Goal: Information Seeking & Learning: Find specific page/section

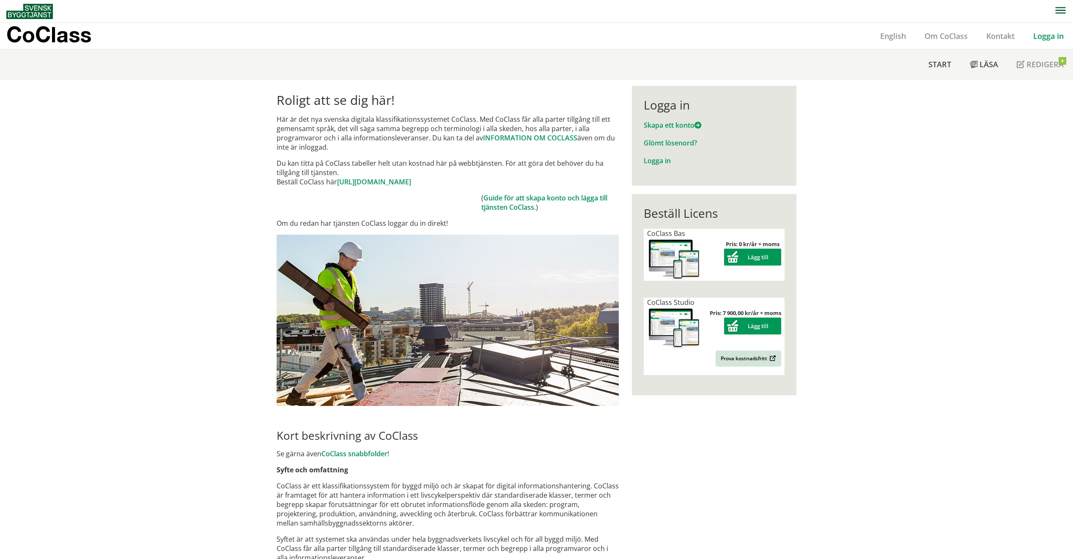
click at [498, 316] on img at bounding box center [448, 320] width 342 height 171
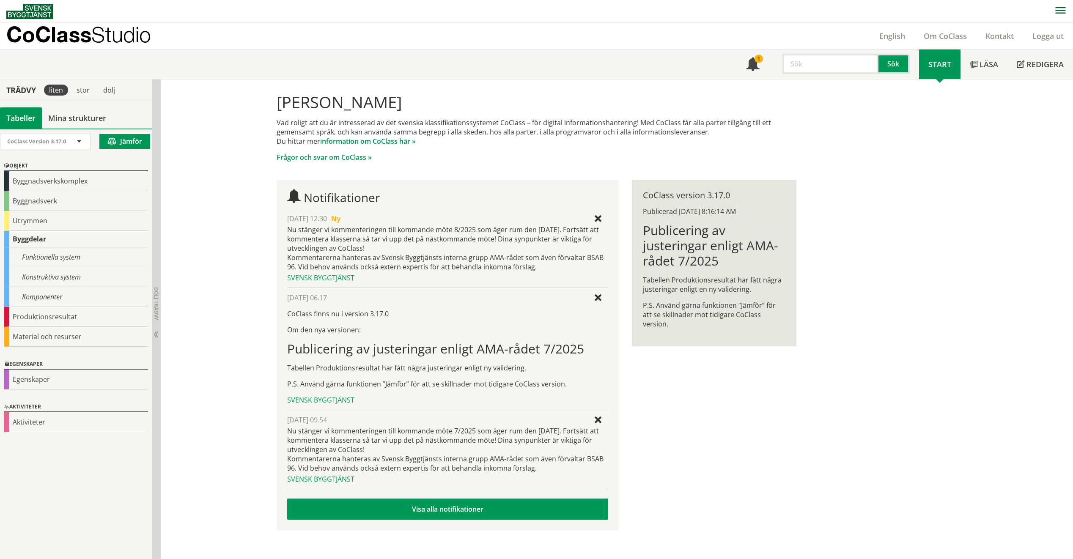
click at [823, 64] on input "text" at bounding box center [830, 64] width 96 height 20
type input "NCA11"
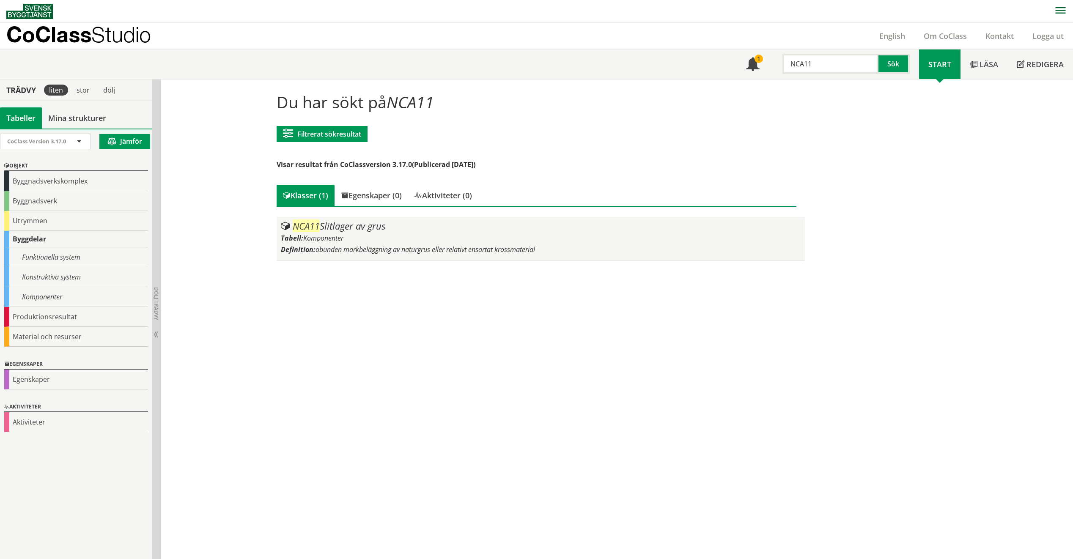
click at [486, 236] on div "Tabell: Komponenter" at bounding box center [541, 237] width 520 height 9
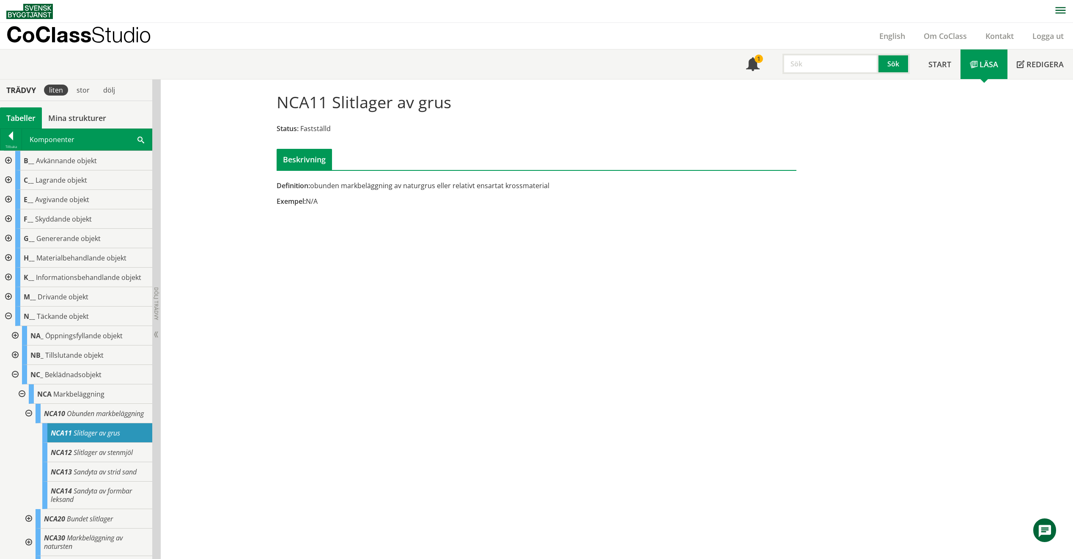
click at [853, 64] on input "text" at bounding box center [830, 64] width 96 height 20
type input "RUA10"
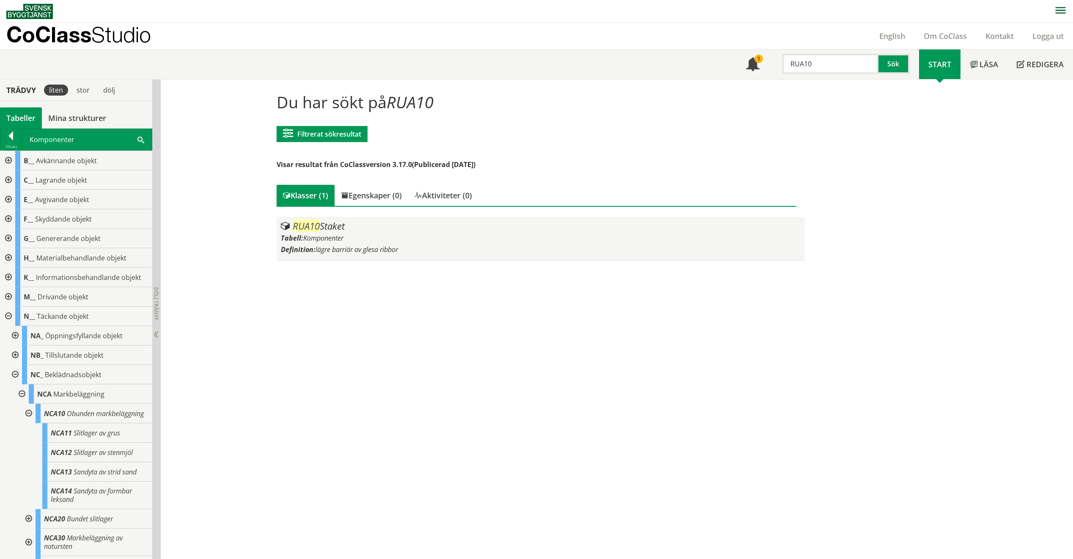
click at [348, 253] on span "lägre barriär av glesa ribbor" at bounding box center [357, 249] width 82 height 9
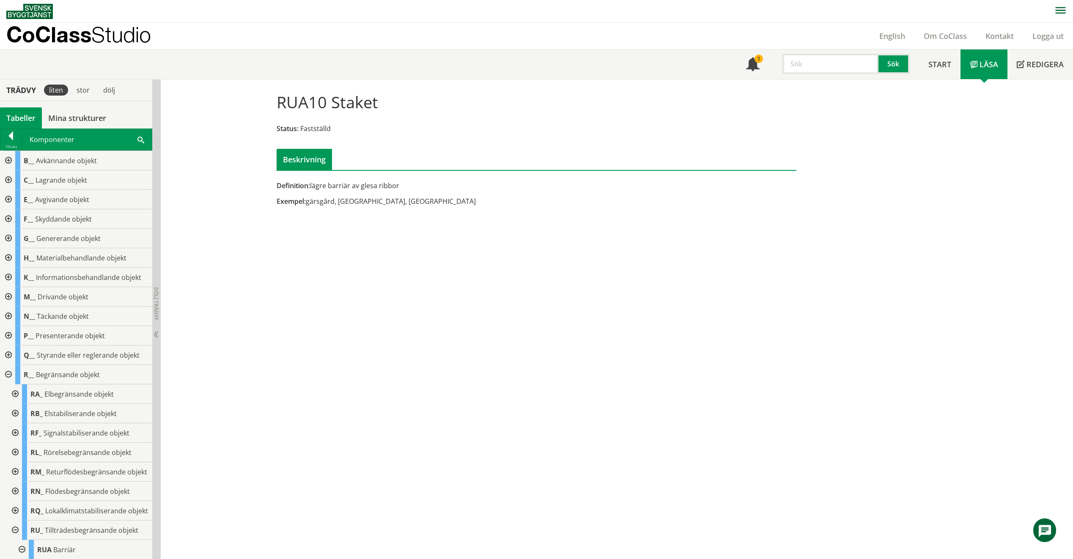
drag, startPoint x: 335, startPoint y: 201, endPoint x: 384, endPoint y: 206, distance: 49.3
click at [336, 201] on div "Exempel: gärsgård, gärdsgård, gärdesgård" at bounding box center [448, 201] width 342 height 9
click at [403, 205] on div "Exempel: gärsgård, gärdsgård, gärdesgård" at bounding box center [448, 201] width 342 height 9
drag, startPoint x: 413, startPoint y: 200, endPoint x: 358, endPoint y: 204, distance: 55.5
click at [358, 204] on div "Exempel: gärsgård, gärdsgård, gärdesgård" at bounding box center [448, 201] width 342 height 9
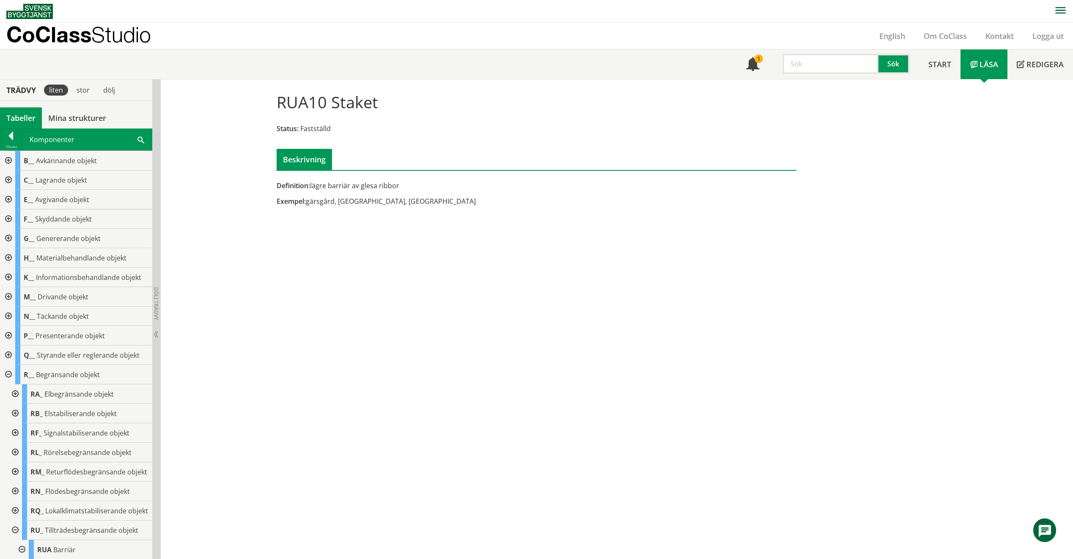
click at [834, 67] on input "text" at bounding box center [830, 64] width 96 height 20
type input "NCA41"
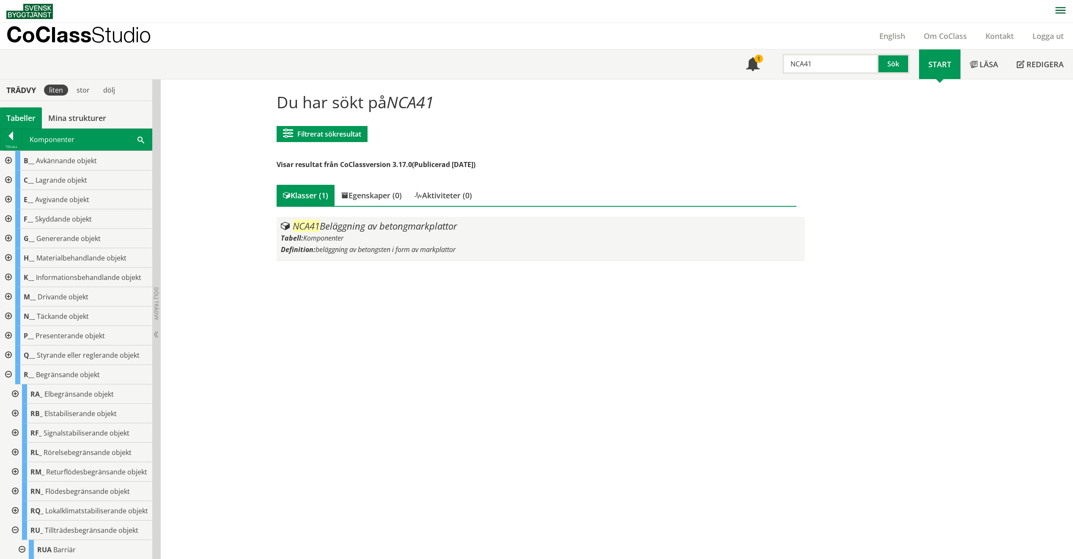
click at [632, 241] on div "Tabell: Komponenter" at bounding box center [541, 237] width 520 height 9
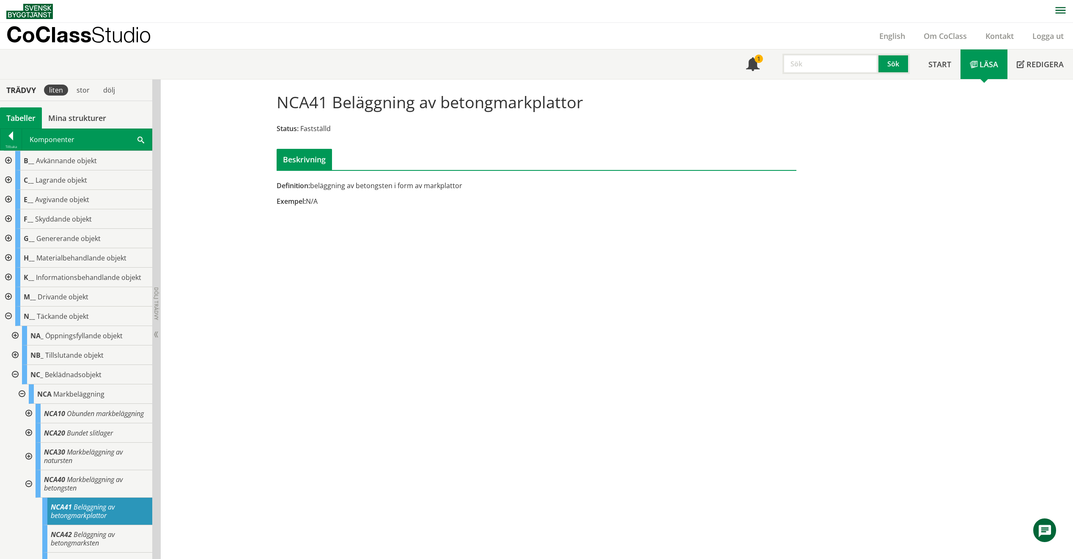
click at [849, 56] on input "text" at bounding box center [830, 64] width 96 height 20
type input "NCA50"
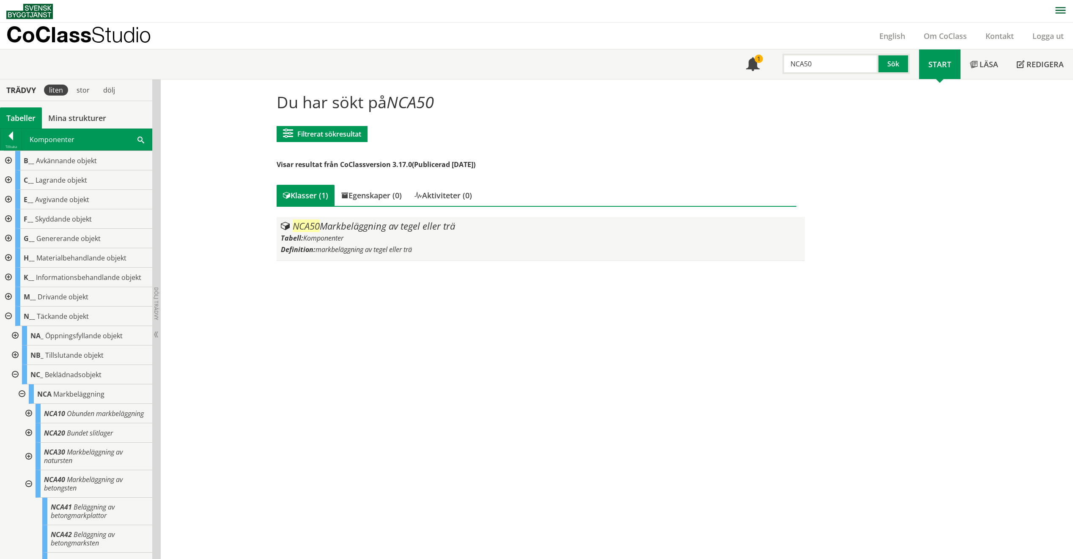
click at [578, 237] on div "Tabell: Komponenter" at bounding box center [541, 237] width 520 height 9
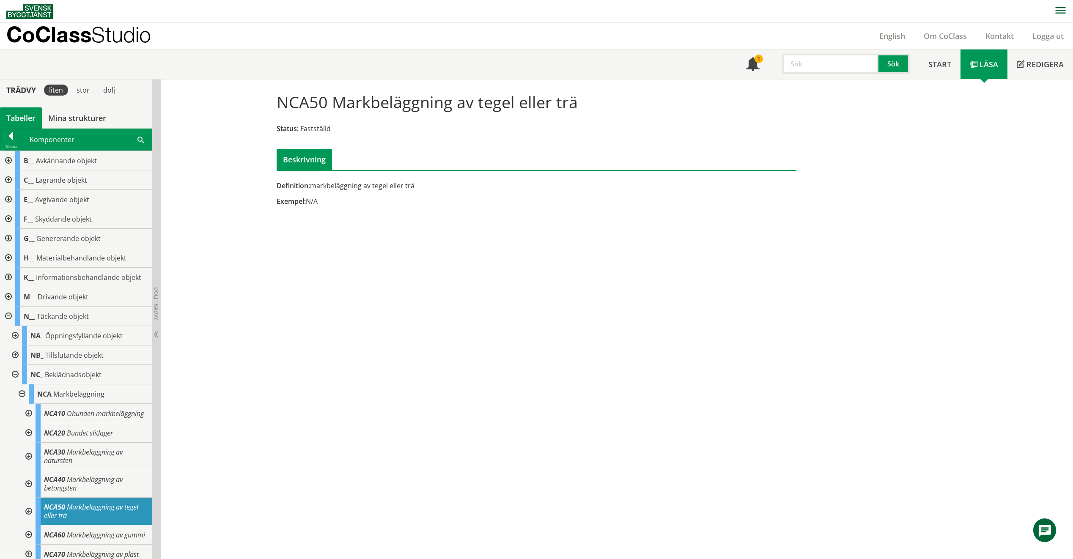
click at [850, 56] on input "text" at bounding box center [830, 64] width 96 height 20
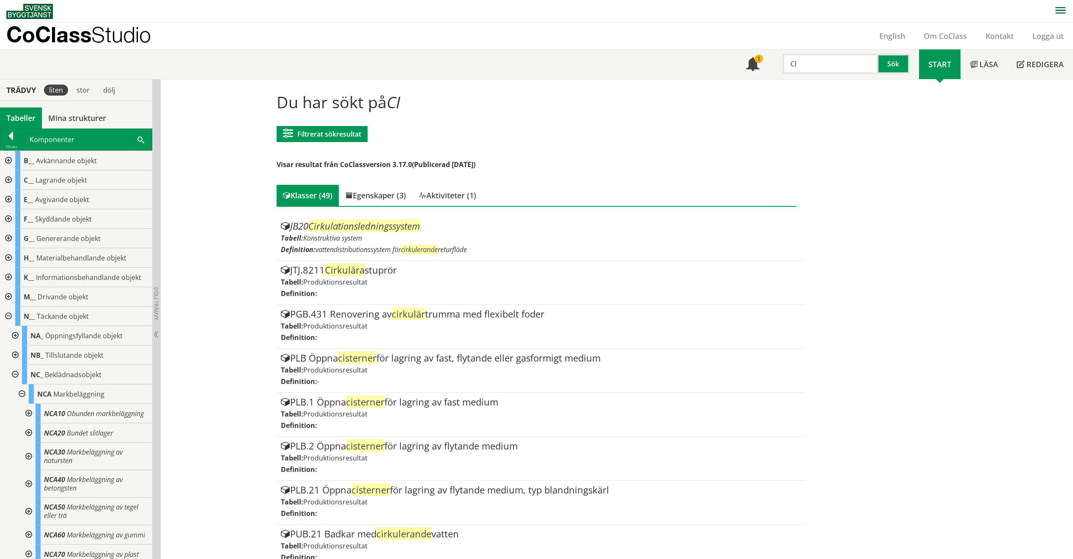
click at [797, 58] on input "CI" at bounding box center [830, 64] width 96 height 20
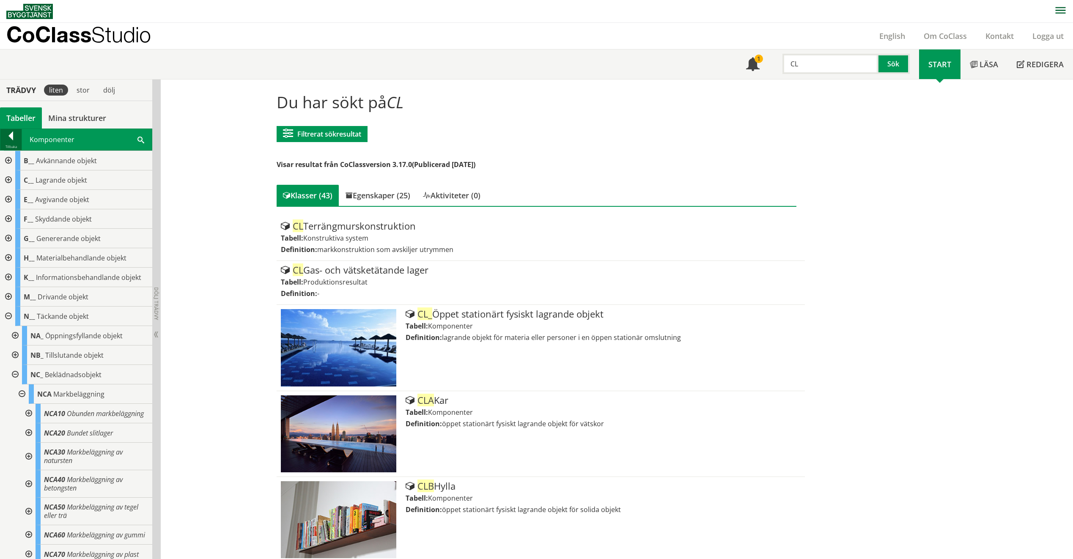
click at [21, 133] on div at bounding box center [10, 138] width 21 height 12
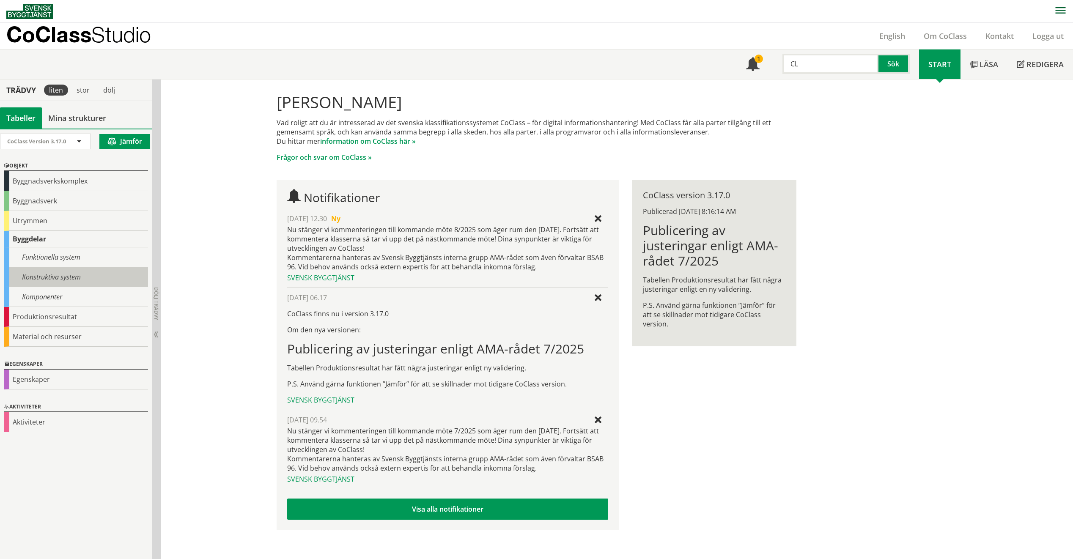
click at [79, 272] on div "Konstruktiva system" at bounding box center [76, 277] width 144 height 20
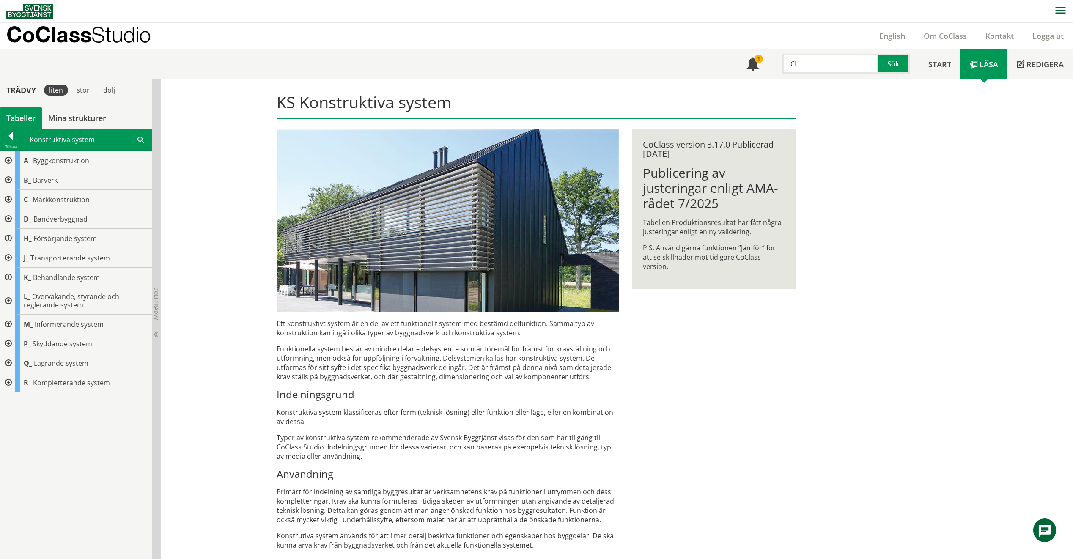
click at [11, 200] on div at bounding box center [7, 199] width 15 height 19
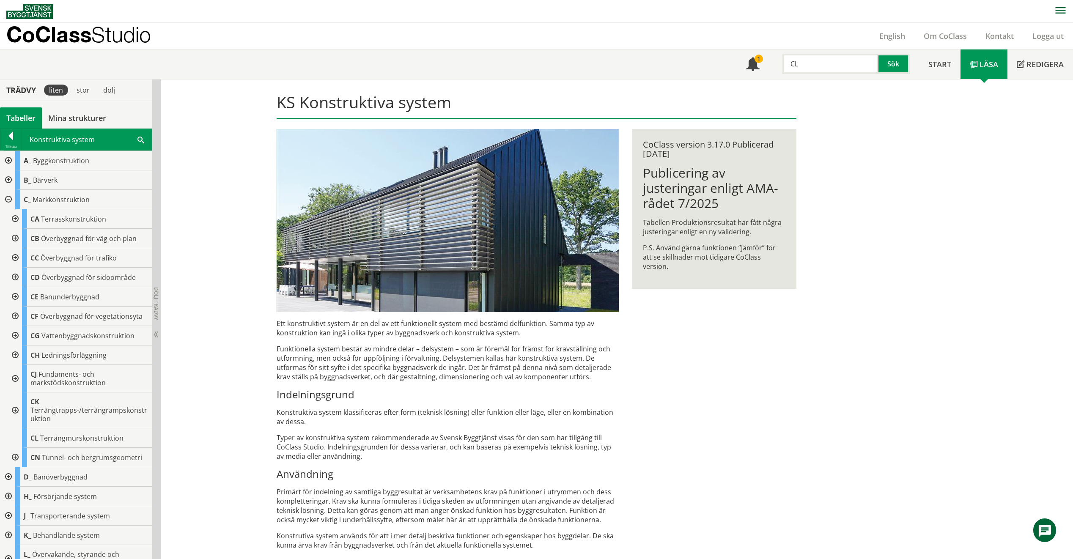
click at [19, 376] on div at bounding box center [14, 378] width 15 height 27
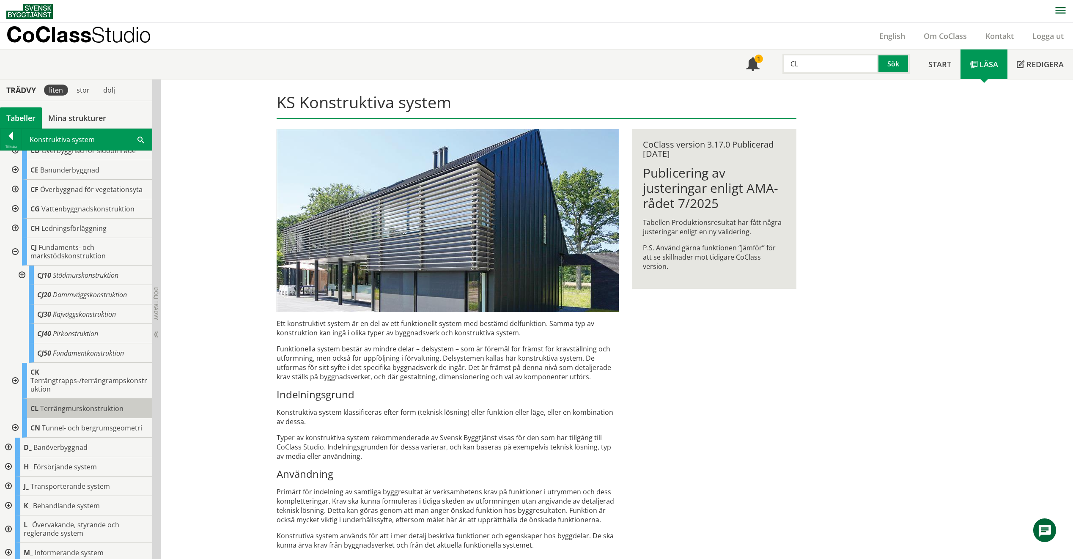
scroll to position [85, 0]
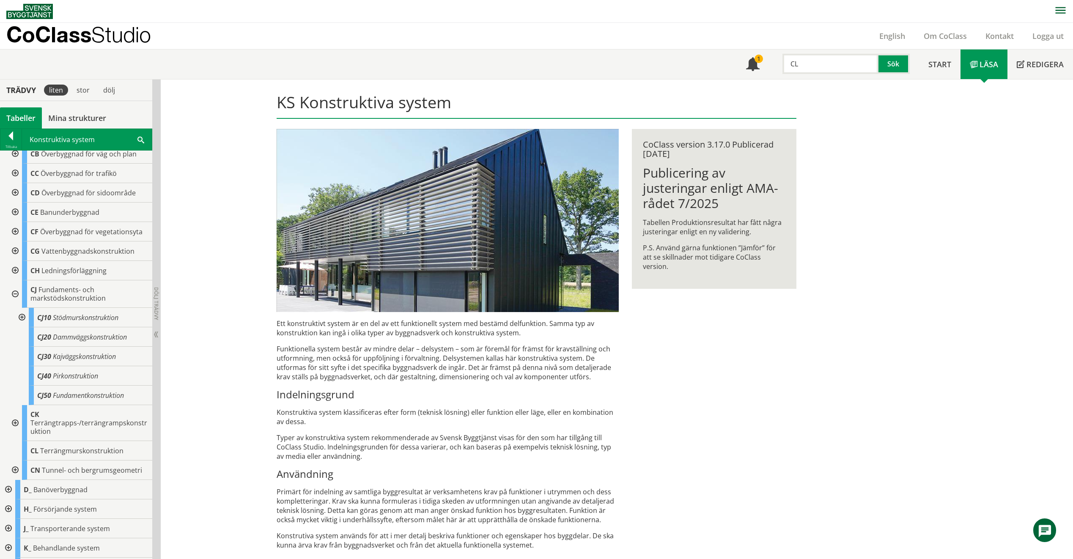
click at [848, 68] on input "CL" at bounding box center [830, 64] width 96 height 20
drag, startPoint x: 783, startPoint y: 66, endPoint x: 775, endPoint y: 65, distance: 7.7
click at [776, 66] on div "CL Sök" at bounding box center [844, 61] width 150 height 25
paste input "Fundaments- och Markstödskonstruktioner"
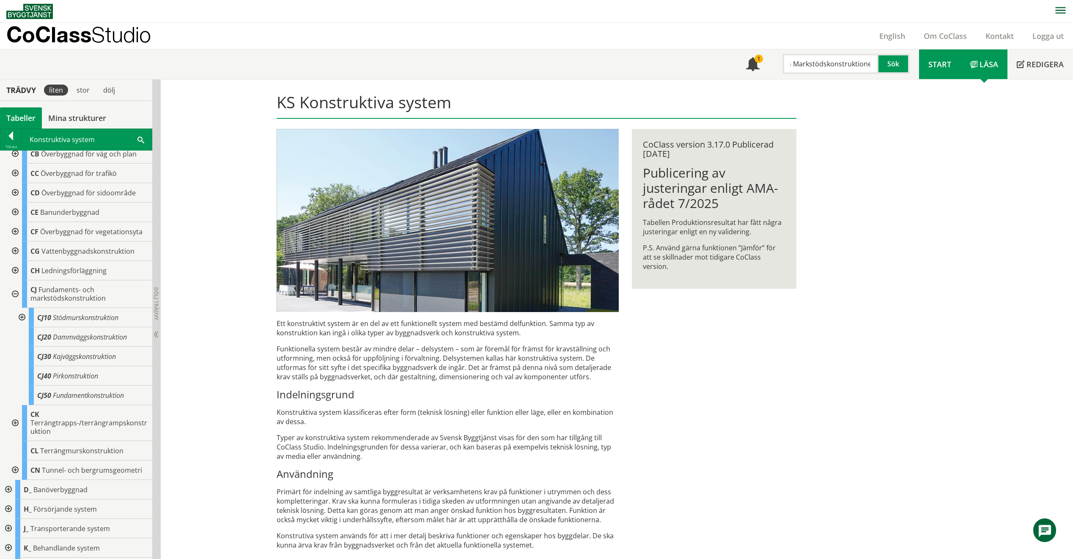
type input "Fundaments- och Markstödskonstruktioner"
